Goal: Find specific page/section: Find specific page/section

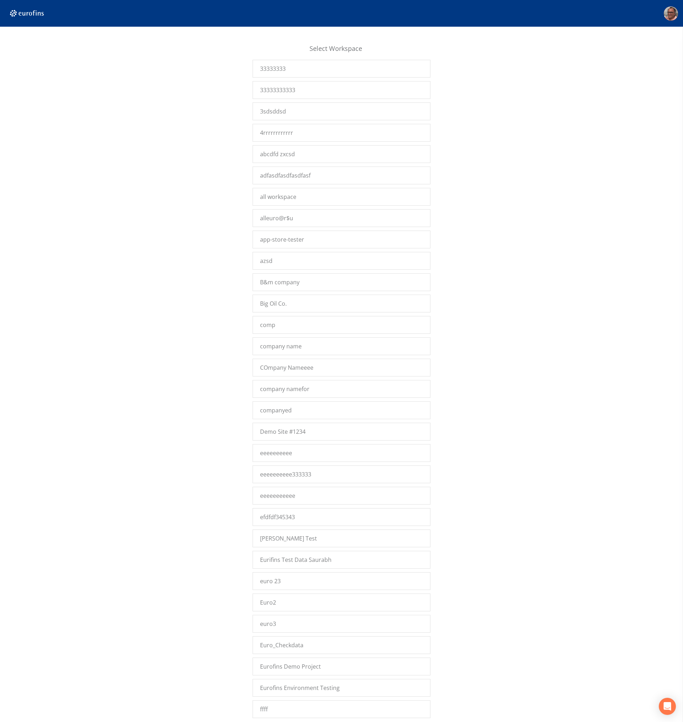
click at [212, 283] on div "Select Workspace 33333333 33333333333 3sdsddsd 4rrrrrrrrrrrr abcdfd zxcsd adfas…" at bounding box center [341, 376] width 683 height 687
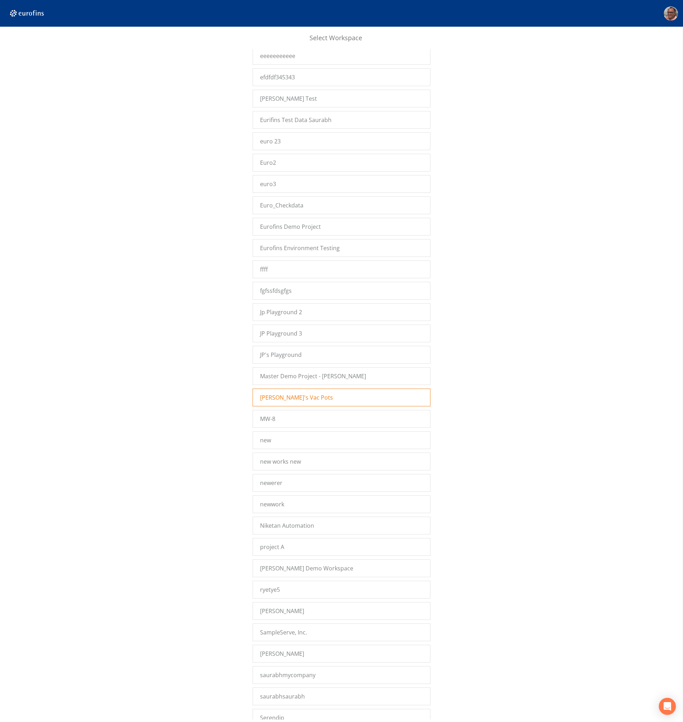
click at [295, 398] on span "[PERSON_NAME]'s Vac Pots" at bounding box center [296, 397] width 73 height 9
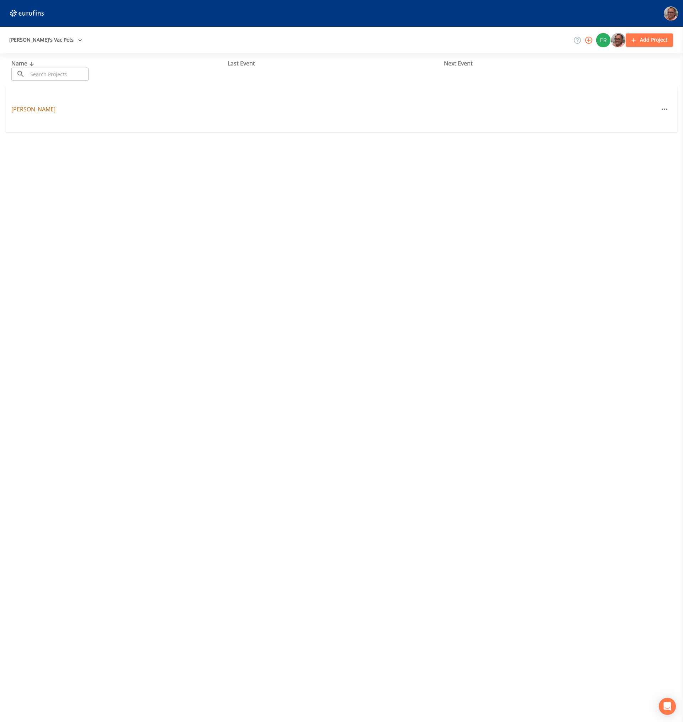
click at [37, 110] on link "Mike Franklin" at bounding box center [33, 109] width 44 height 8
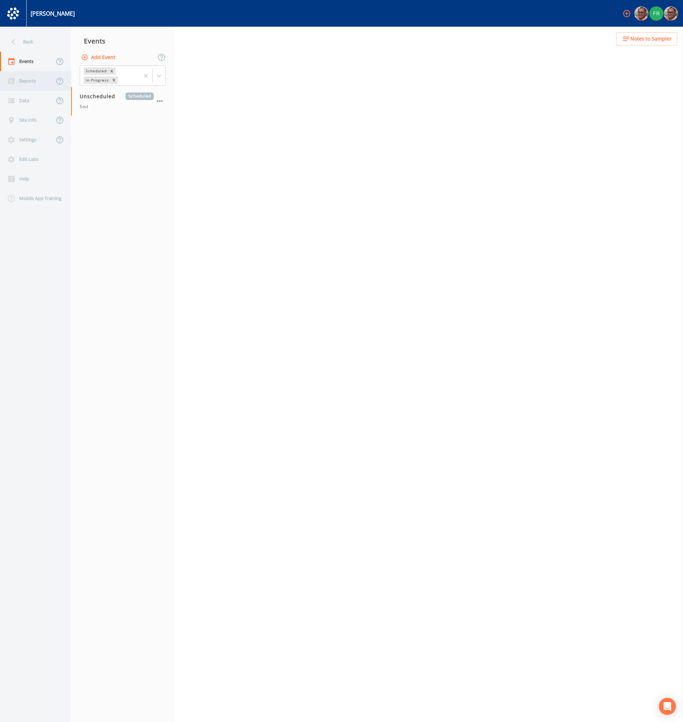
click at [25, 76] on div "Reports" at bounding box center [27, 81] width 54 height 20
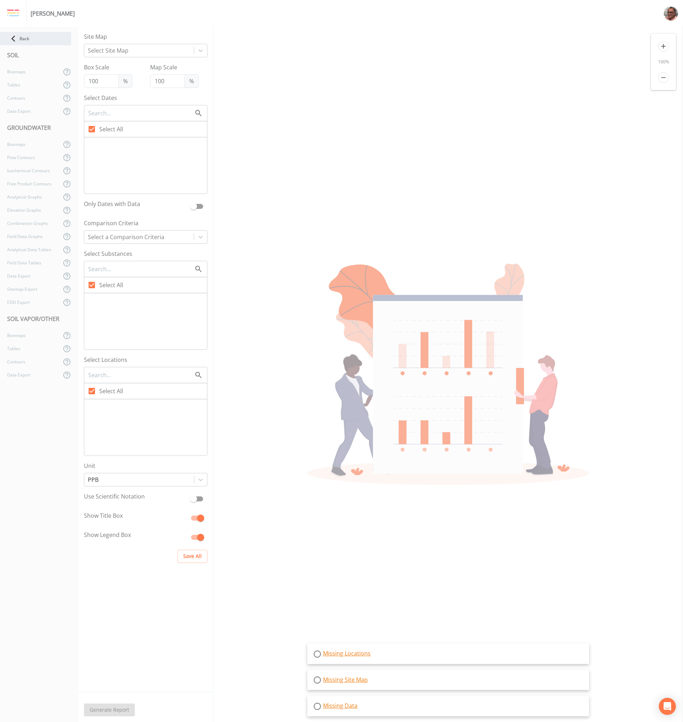
click at [23, 38] on div "Back" at bounding box center [35, 38] width 71 height 13
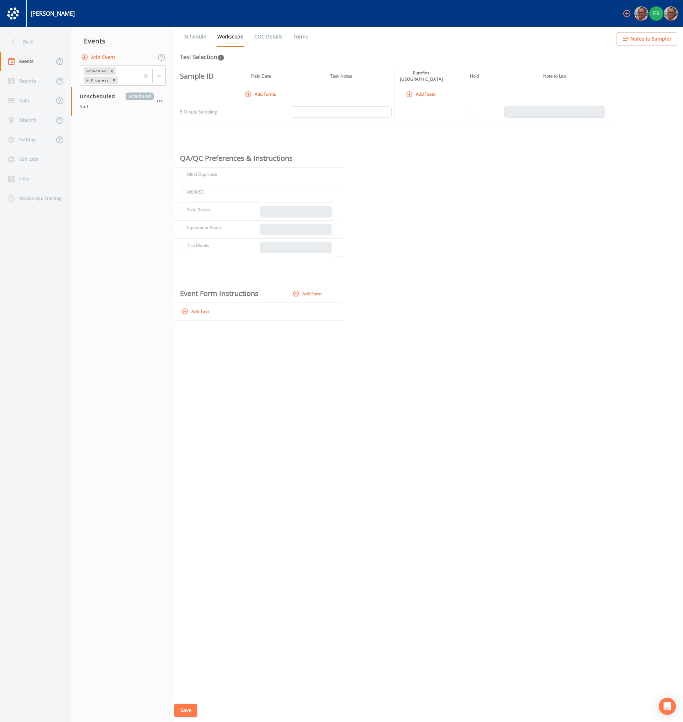
click at [490, 426] on div "Sample ID Field Data Task Notes Eurofins Pittsburg Hold Note to Lab Add Forms A…" at bounding box center [428, 383] width 509 height 632
click at [379, 552] on div "Sample ID Field Data Task Notes Eurofins Pittsburg Hold Note to Lab Add Forms A…" at bounding box center [428, 383] width 509 height 632
